Goal: Task Accomplishment & Management: Complete application form

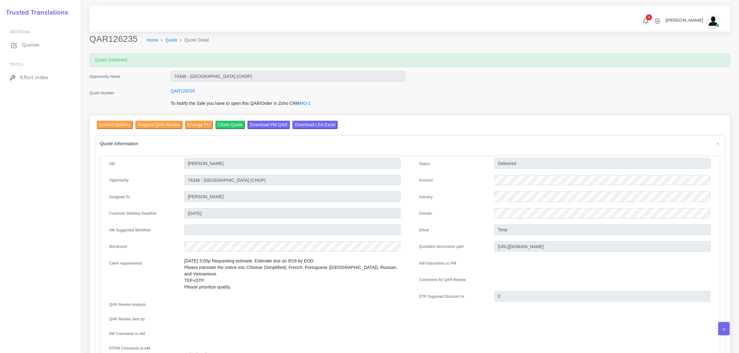
click at [30, 46] on span "Quotes" at bounding box center [31, 45] width 18 height 7
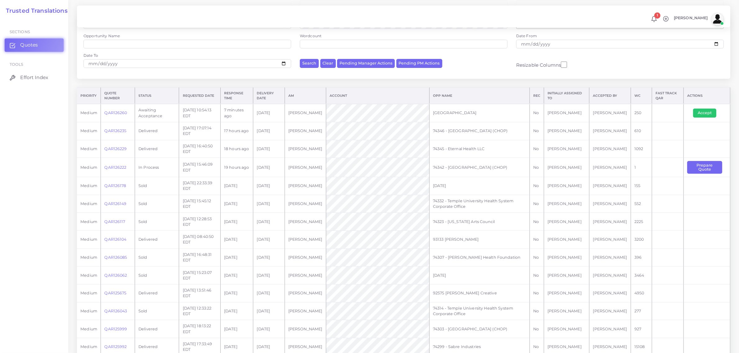
scroll to position [78, 0]
click at [114, 110] on link "QAR126260" at bounding box center [115, 110] width 23 height 5
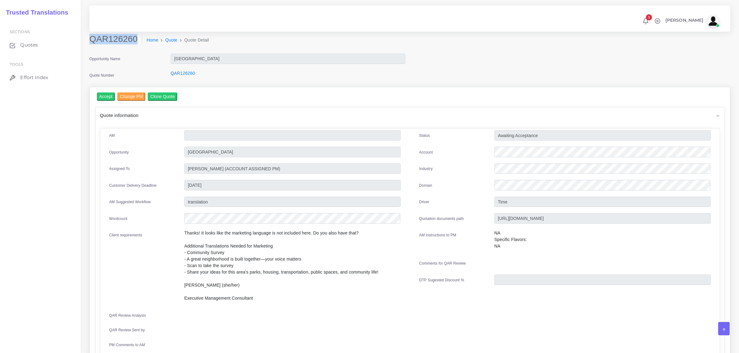
drag, startPoint x: 90, startPoint y: 38, endPoint x: 134, endPoint y: 42, distance: 44.2
click at [134, 42] on h2 "QAR126260" at bounding box center [115, 39] width 53 height 11
copy h2 "QAR126260"
click at [494, 156] on div at bounding box center [603, 153] width 226 height 12
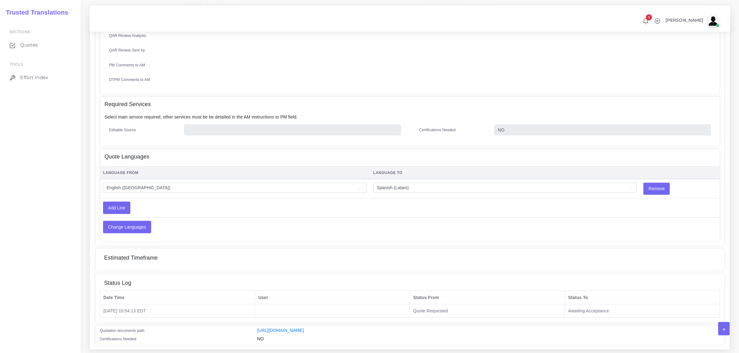
scroll to position [297, 0]
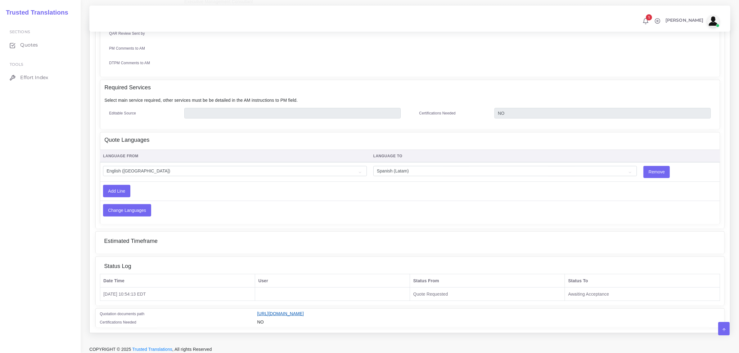
click at [304, 311] on link "[URL][DOMAIN_NAME]" at bounding box center [280, 313] width 47 height 5
click at [419, 169] on select "Acoli Afar Afrikaans Akan Akateko Albanian American Sign Language (ASL) Amharic…" at bounding box center [505, 171] width 264 height 11
select select "15011"
click at [373, 166] on select "Acoli Afar Afrikaans Akan Akateko Albanian American Sign Language (ASL) Amharic…" at bounding box center [505, 171] width 264 height 11
click at [131, 210] on input "Change Languages" at bounding box center [126, 211] width 47 height 12
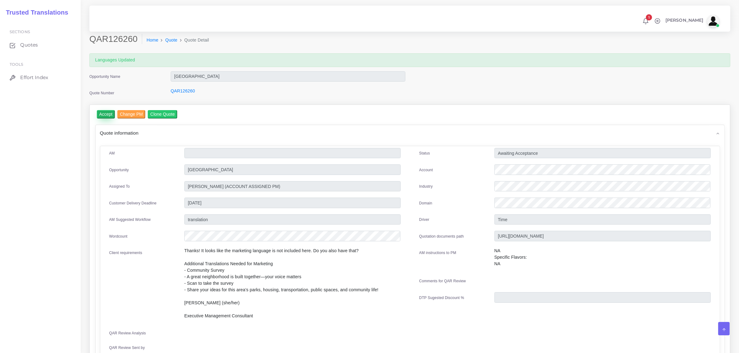
click at [105, 113] on input "Accept" at bounding box center [106, 114] width 18 height 8
click at [175, 114] on button "Prepare Quote" at bounding box center [176, 114] width 34 height 8
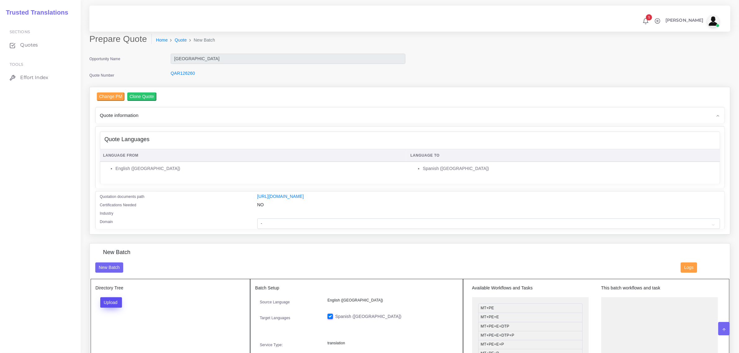
click at [116, 301] on button "Upload" at bounding box center [111, 302] width 22 height 11
click at [116, 328] on label "Files" at bounding box center [122, 326] width 43 height 8
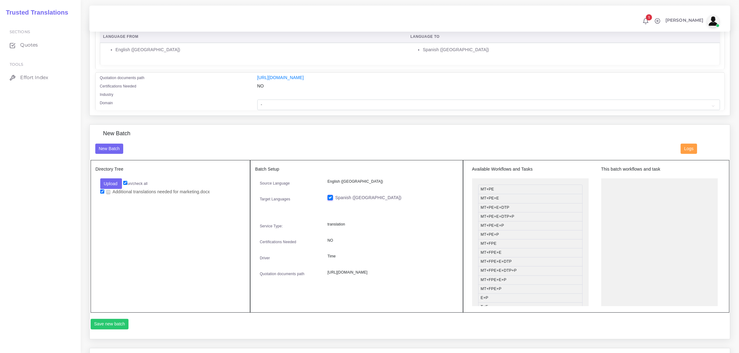
scroll to position [128, 0]
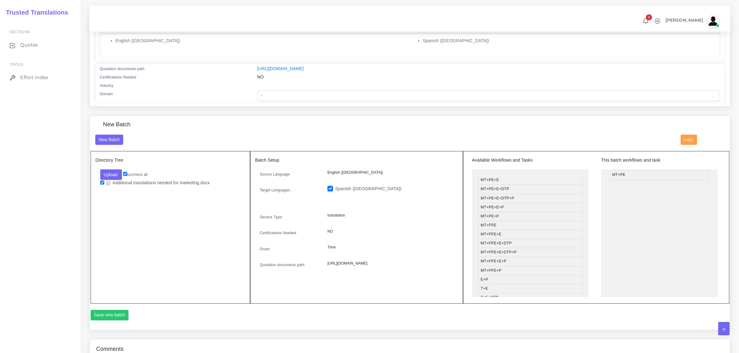
drag, startPoint x: 493, startPoint y: 180, endPoint x: 624, endPoint y: 175, distance: 131.1
click at [113, 314] on button "Save new batch" at bounding box center [110, 315] width 38 height 11
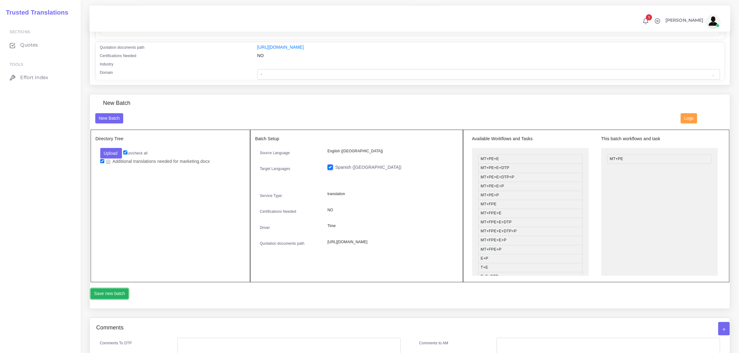
scroll to position [136, 0]
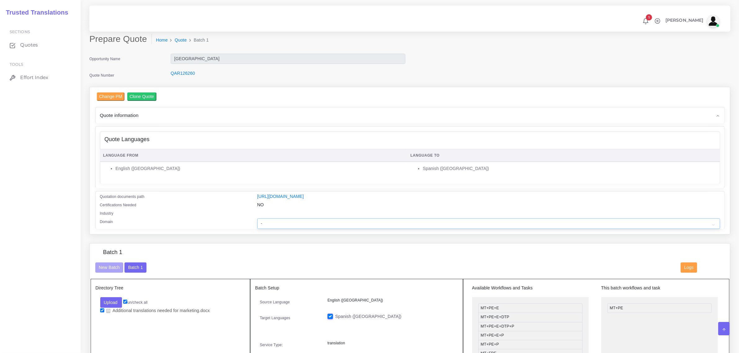
click at [268, 221] on select "- Advertising and Media Agriculture, Forestry and Fishing Architecture, Buildin…" at bounding box center [488, 224] width 463 height 11
select select "Advertising and Media"
click at [257, 219] on select "- Advertising and Media Agriculture, Forestry and Fishing Architecture, Buildin…" at bounding box center [488, 224] width 463 height 11
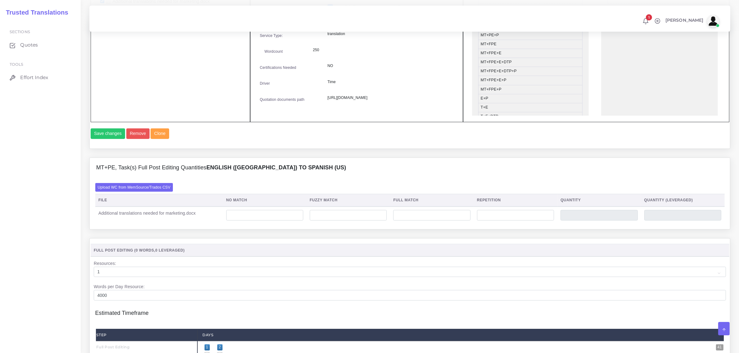
scroll to position [310, 0]
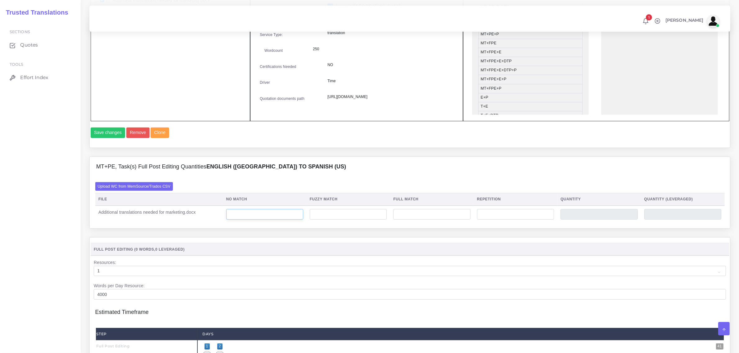
click at [247, 220] on input "number" at bounding box center [264, 214] width 77 height 11
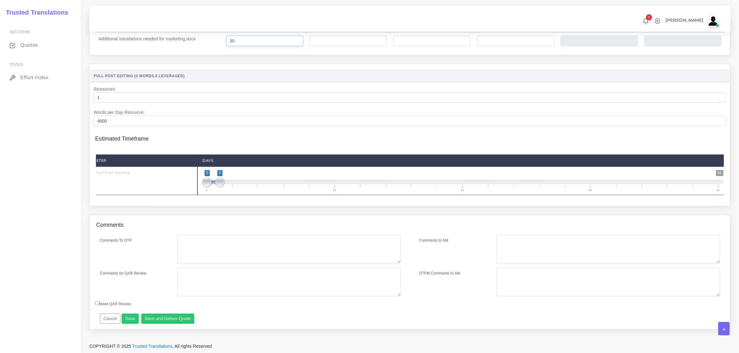
scroll to position [497, 0]
type input "30"
type input "1;1"
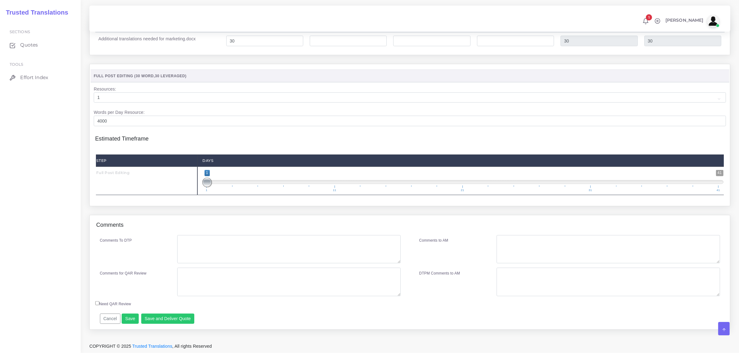
drag, startPoint x: 217, startPoint y: 183, endPoint x: 210, endPoint y: 203, distance: 21.1
click at [206, 190] on span "1 41 1 1 1 — 1 1 11 21 31 41" at bounding box center [462, 181] width 521 height 22
click at [160, 321] on button "Save and Deliver Quote" at bounding box center [167, 319] width 53 height 11
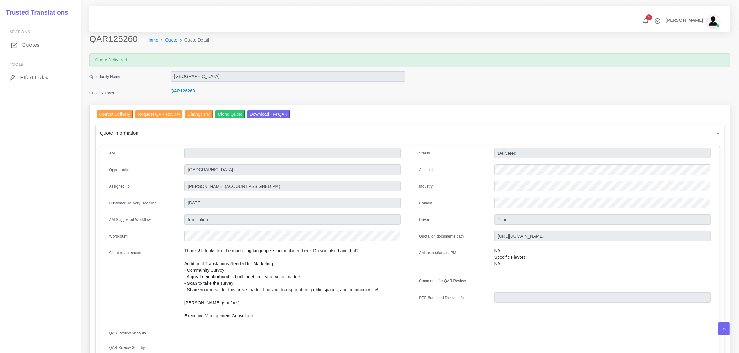
click at [30, 46] on span "Quotes" at bounding box center [31, 45] width 18 height 7
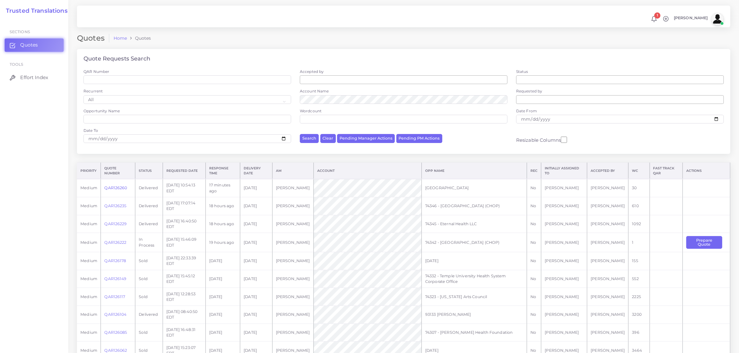
click at [115, 187] on link "QAR126260" at bounding box center [115, 188] width 23 height 5
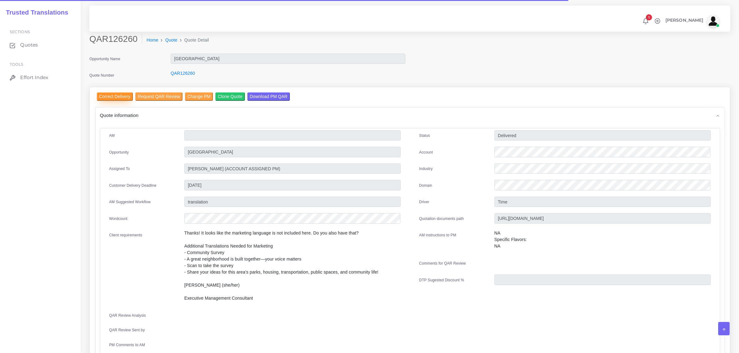
click at [114, 96] on input "Correct Delivery" at bounding box center [115, 97] width 36 height 8
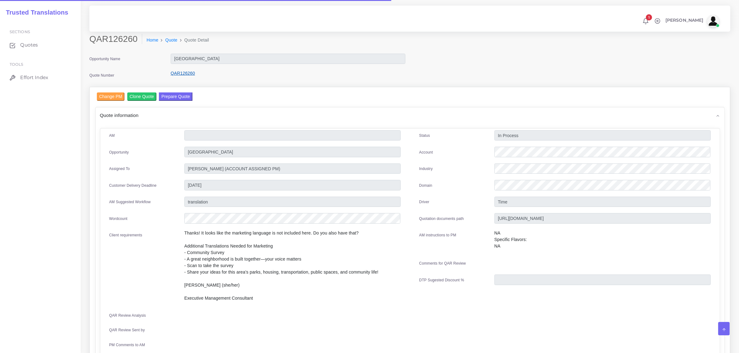
click at [185, 73] on link "QAR126260" at bounding box center [183, 73] width 24 height 5
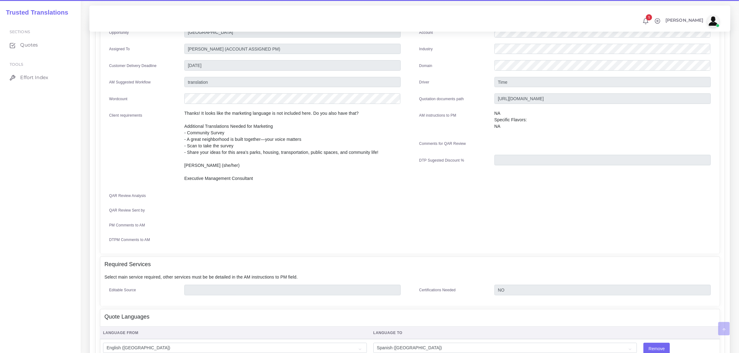
scroll to position [233, 0]
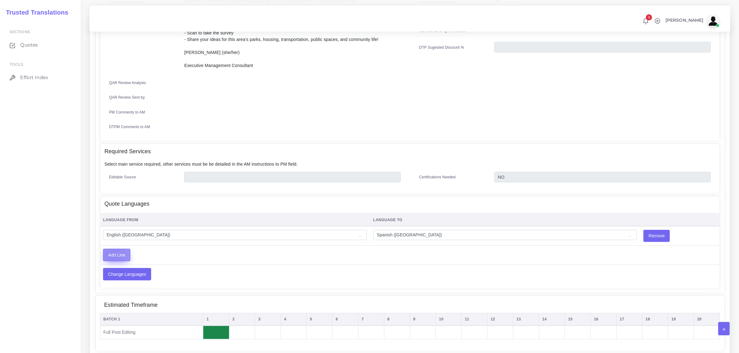
click at [113, 252] on input "Add Line" at bounding box center [116, 255] width 27 height 12
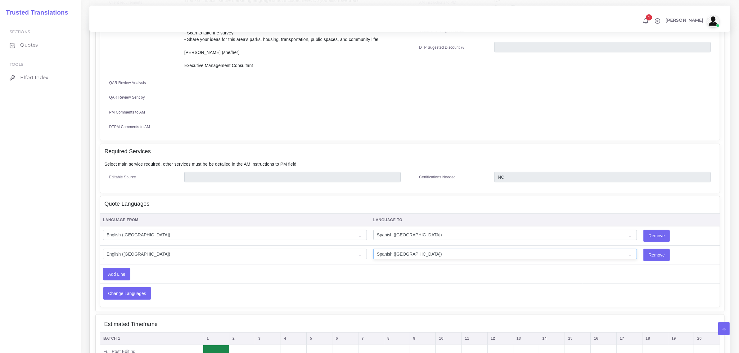
click at [392, 251] on select "Acoli Afar Afrikaans Akan Akateko Albanian American Sign Language (ASL) Amharic…" at bounding box center [505, 254] width 264 height 11
select select "40031"
click at [392, 251] on select "Acoli Afar Afrikaans Akan Akateko Albanian American Sign Language (ASL) Amharic…" at bounding box center [505, 254] width 264 height 11
click at [115, 272] on input "Add Line" at bounding box center [116, 275] width 27 height 12
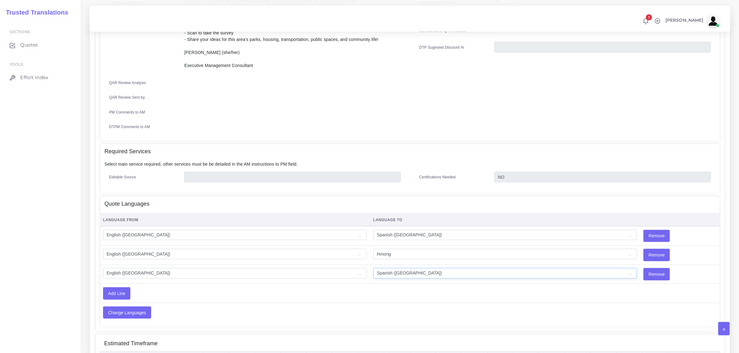
click at [380, 269] on select "Acoli Afar Afrikaans Akan Akateko Albanian American Sign Language (ASL) Amharic…" at bounding box center [505, 273] width 264 height 11
click at [389, 269] on select "Acoli Afar Afrikaans Akan Akateko Albanian American Sign Language (ASL) Amharic…" at bounding box center [505, 273] width 264 height 11
select select "60"
click at [373, 268] on select "Acoli Afar Afrikaans Akan Akateko Albanian American Sign Language (ASL) Amharic…" at bounding box center [505, 273] width 264 height 11
click at [128, 308] on input "Change Languages" at bounding box center [126, 313] width 47 height 12
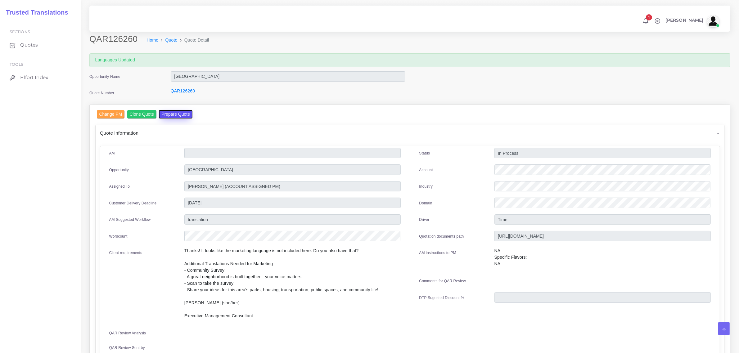
click at [173, 113] on button "Prepare Quote" at bounding box center [176, 114] width 34 height 8
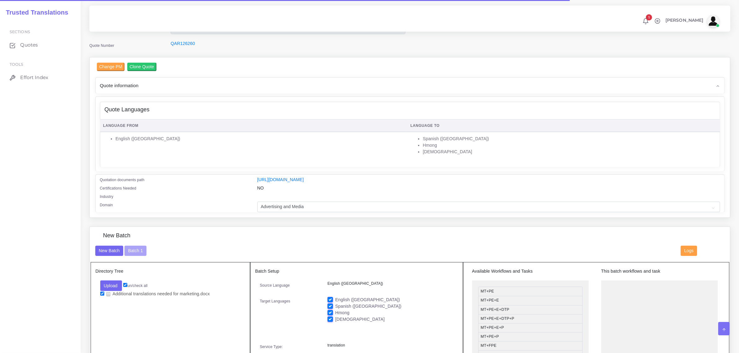
scroll to position [78, 0]
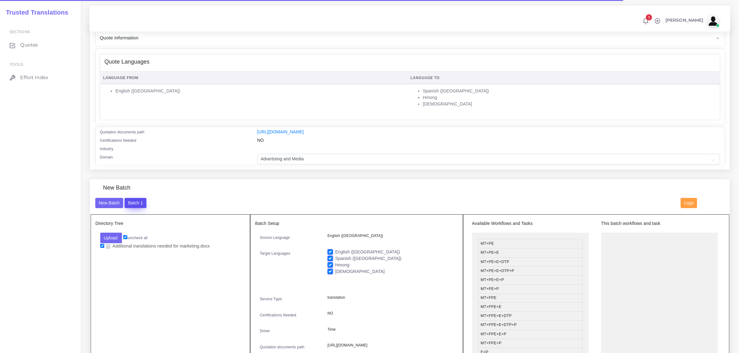
click at [133, 200] on button "Batch 1" at bounding box center [135, 203] width 22 height 11
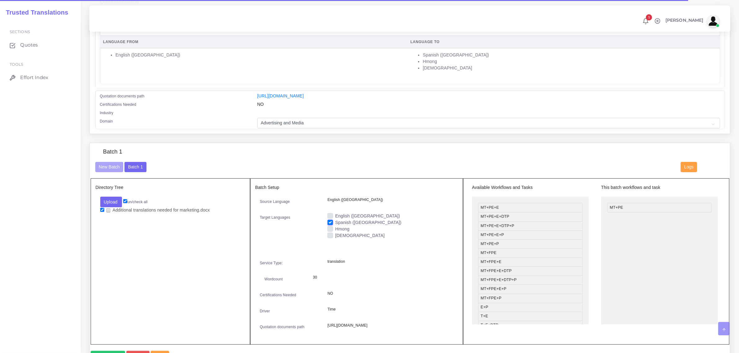
scroll to position [116, 0]
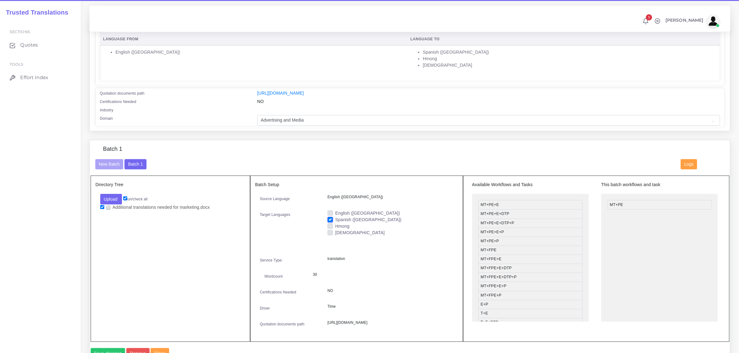
click at [335, 225] on label "Hmong" at bounding box center [342, 226] width 14 height 7
click at [331, 225] on input "Hmong" at bounding box center [331, 226] width 6 height 6
checkbox input "true"
click at [329, 235] on div "[DEMOGRAPHIC_DATA]" at bounding box center [391, 233] width 126 height 7
click at [335, 233] on label "[DEMOGRAPHIC_DATA]" at bounding box center [359, 233] width 49 height 7
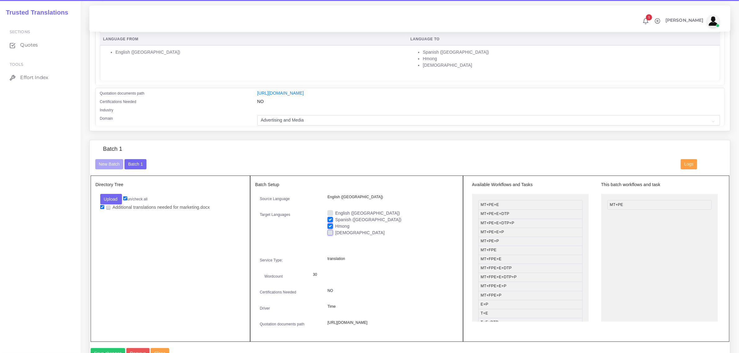
click at [329, 233] on input "[DEMOGRAPHIC_DATA]" at bounding box center [331, 233] width 6 height 6
checkbox input "true"
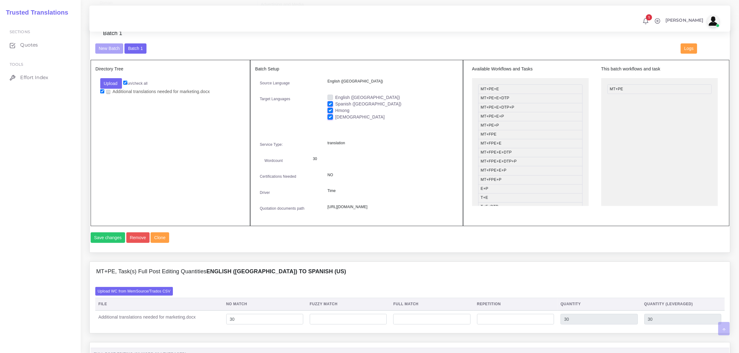
scroll to position [233, 0]
click at [108, 242] on button "Save changes" at bounding box center [108, 237] width 35 height 11
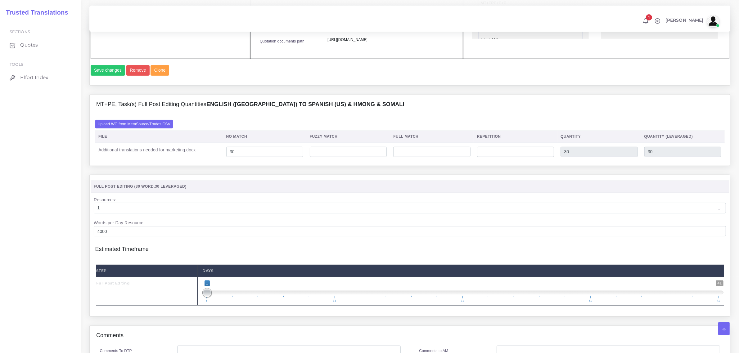
scroll to position [547, 0]
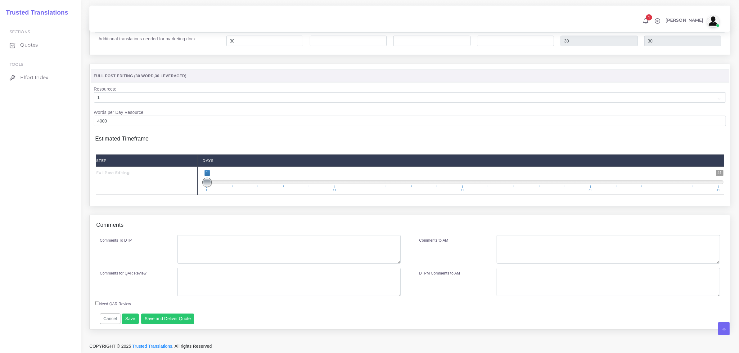
type input "1;2"
drag, startPoint x: 207, startPoint y: 183, endPoint x: 216, endPoint y: 182, distance: 9.0
click at [216, 182] on span at bounding box center [219, 182] width 9 height 9
click at [164, 322] on button "Save and Deliver Quote" at bounding box center [167, 319] width 53 height 11
